Goal: Obtain resource: Obtain resource

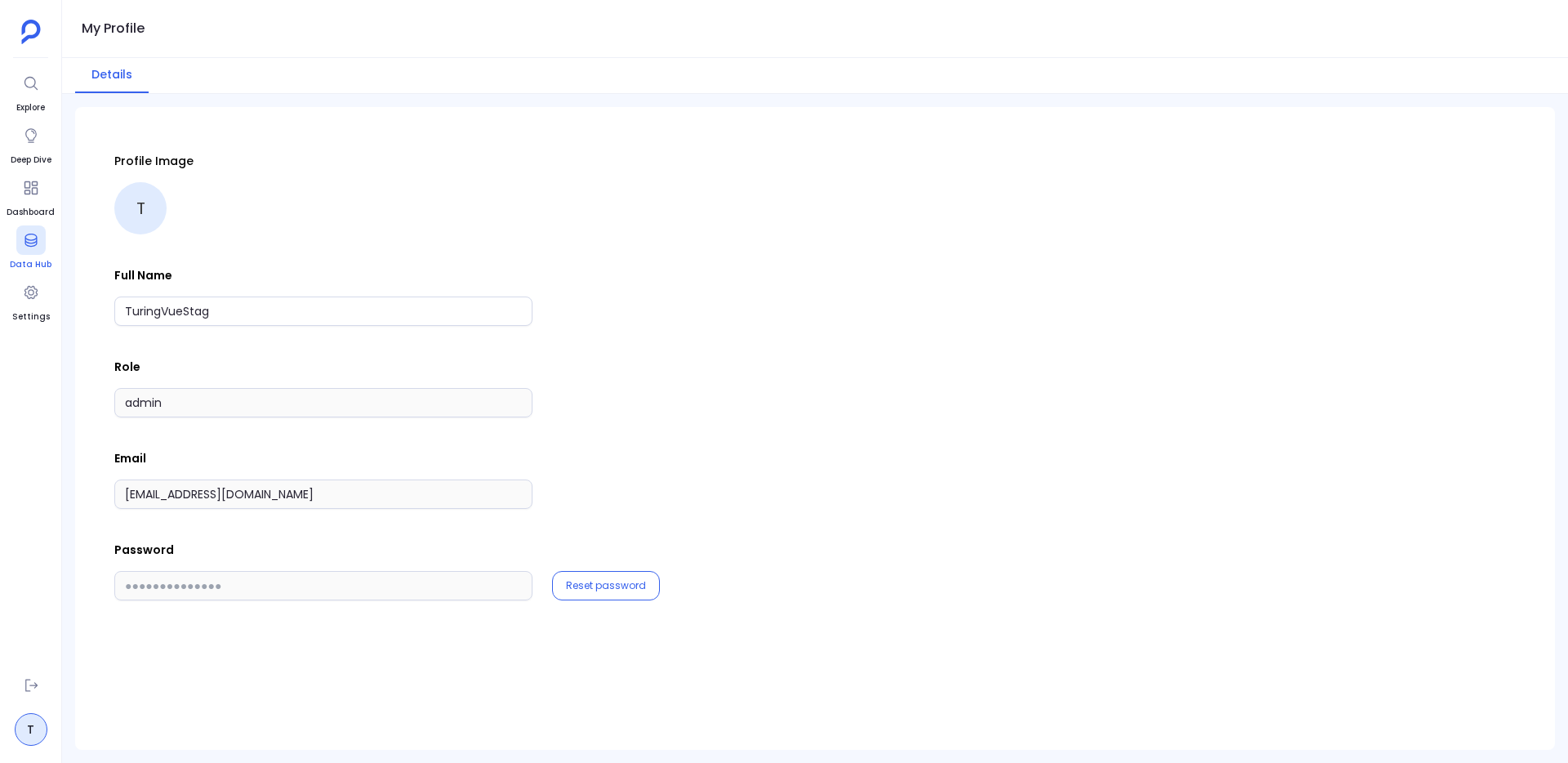
click at [32, 249] on div at bounding box center [31, 240] width 30 height 30
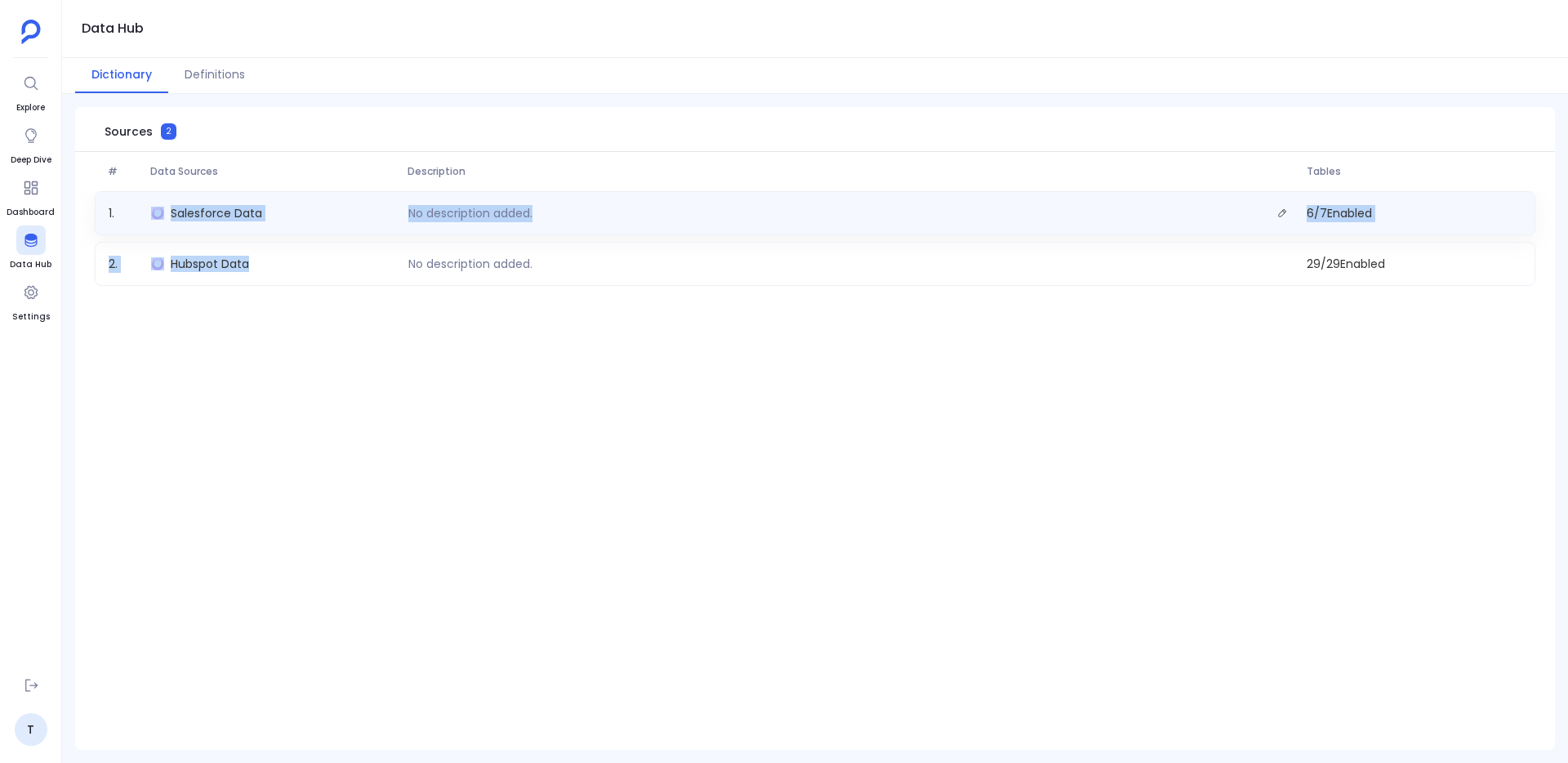
drag, startPoint x: 288, startPoint y: 293, endPoint x: 153, endPoint y: 202, distance: 162.8
click at [153, 202] on div "# Data Sources Description Tables 1 . Salesforce Data No description added. 6 /…" at bounding box center [815, 451] width 1479 height 598
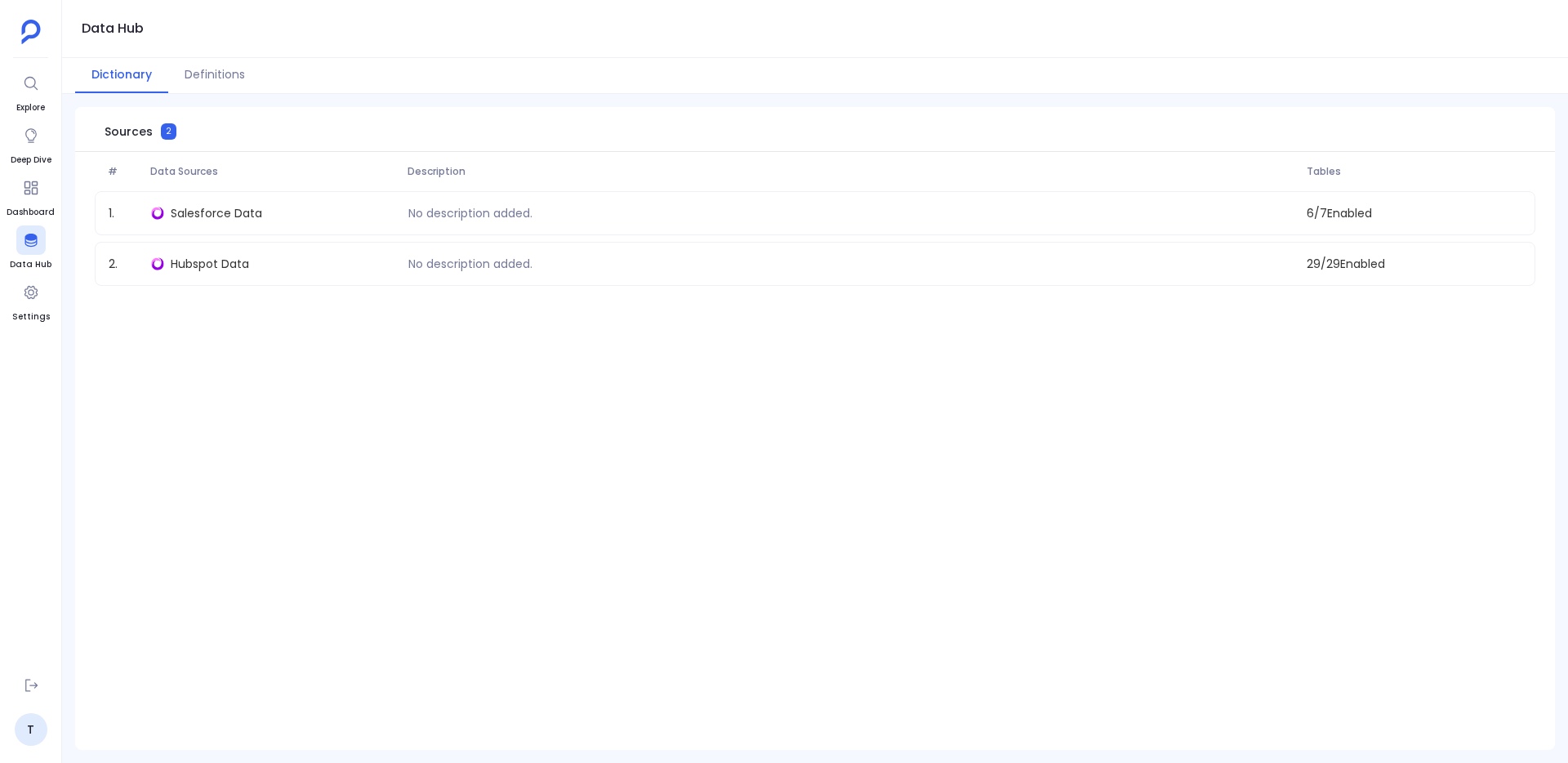
click at [95, 161] on div "# Data Sources Description Tables" at bounding box center [815, 171] width 1479 height 39
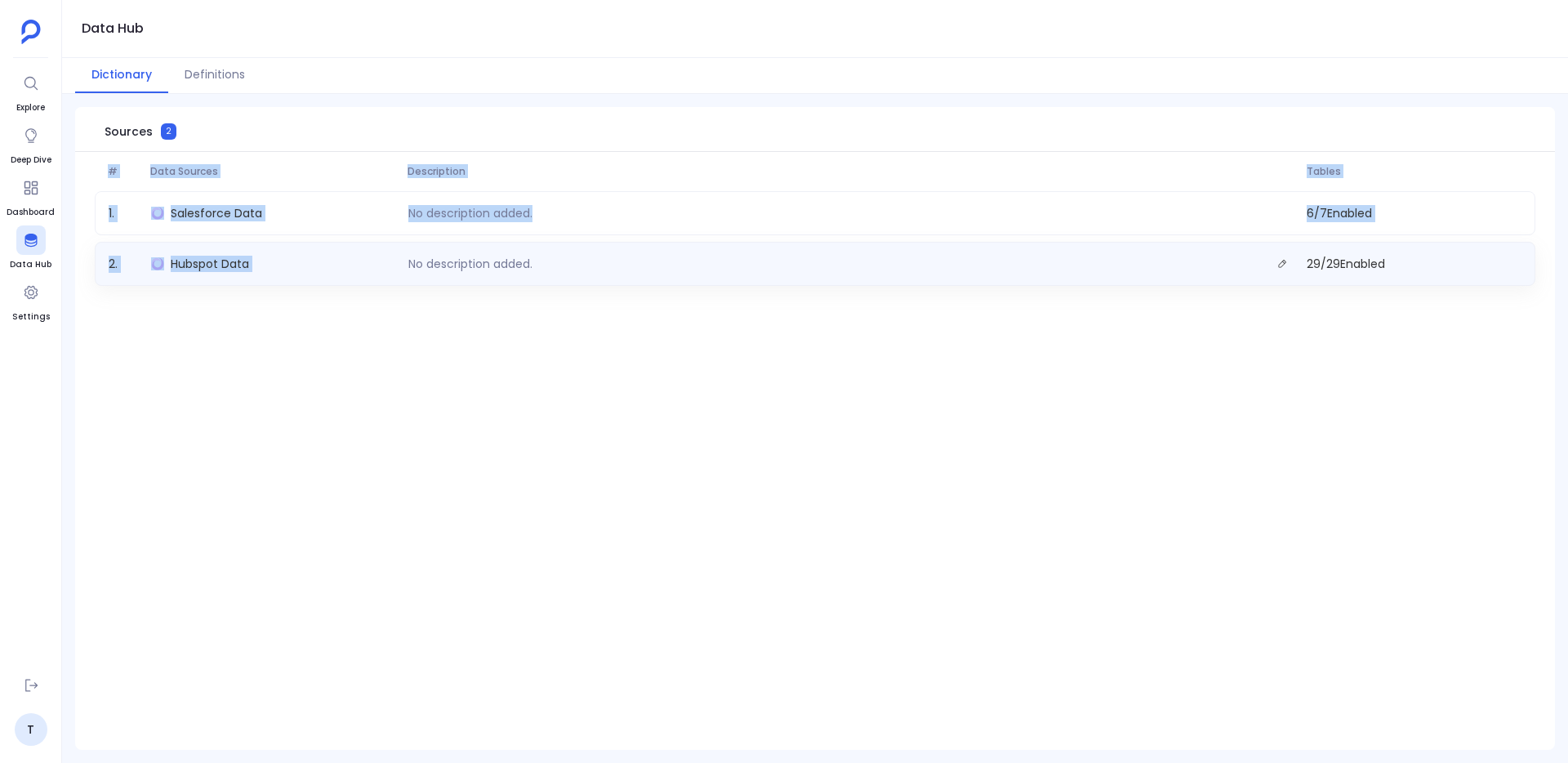
drag, startPoint x: 95, startPoint y: 161, endPoint x: 353, endPoint y: 265, distance: 278.2
click at [353, 265] on div "# Data Sources Description Tables 1 . Salesforce Data No description added. 6 /…" at bounding box center [815, 451] width 1479 height 598
copy div "# Data Sources Description Tables 1 . Salesforce Data No description added. 6 /…"
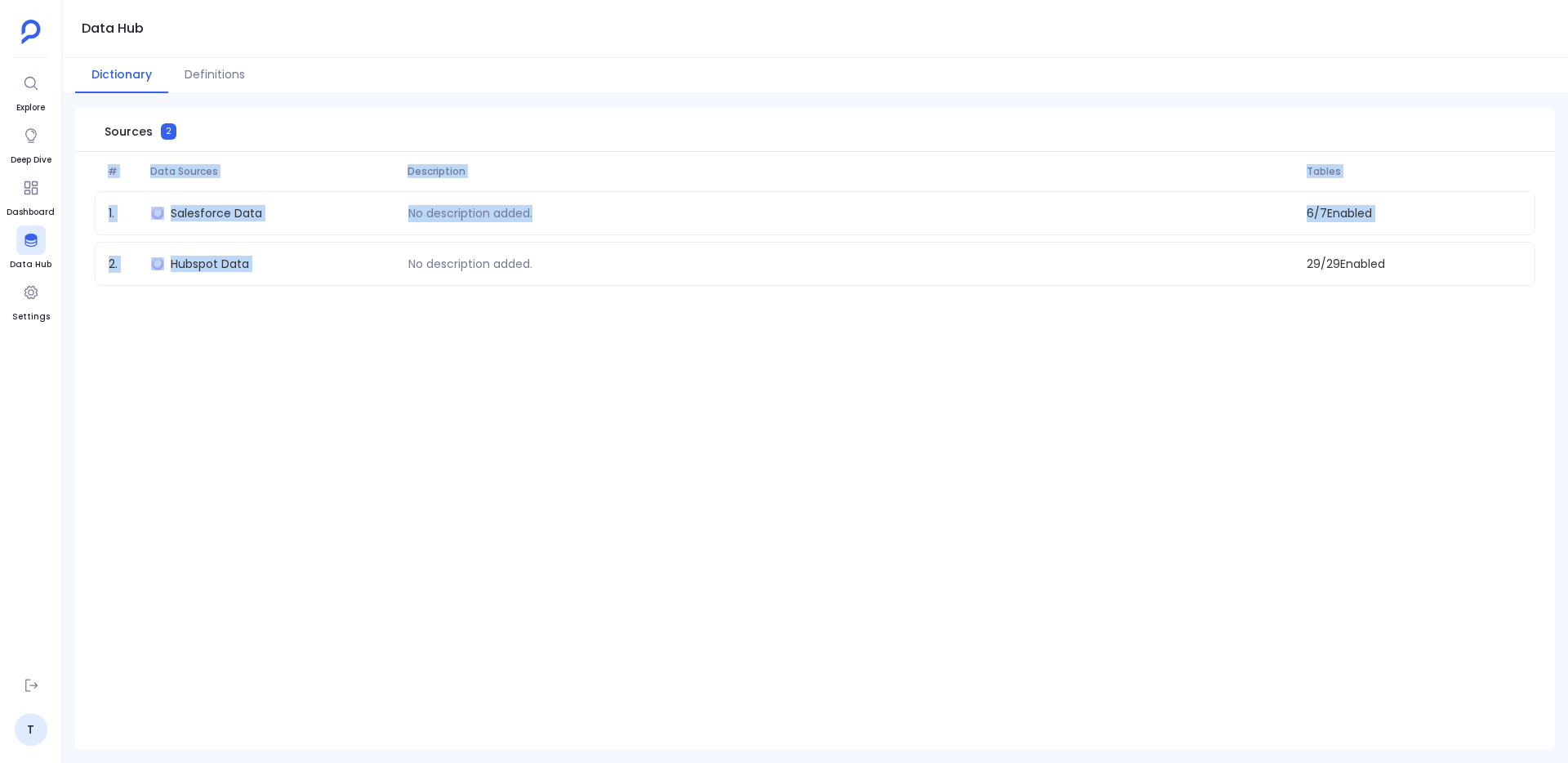
click at [1421, 296] on div "# Data Sources Description Tables 1 . Salesforce Data No description added. 6 /…" at bounding box center [815, 451] width 1479 height 598
copy div "# Data Sources Description Tables 1 . Salesforce Data No description added. 6 /…"
